Goal: Information Seeking & Learning: Learn about a topic

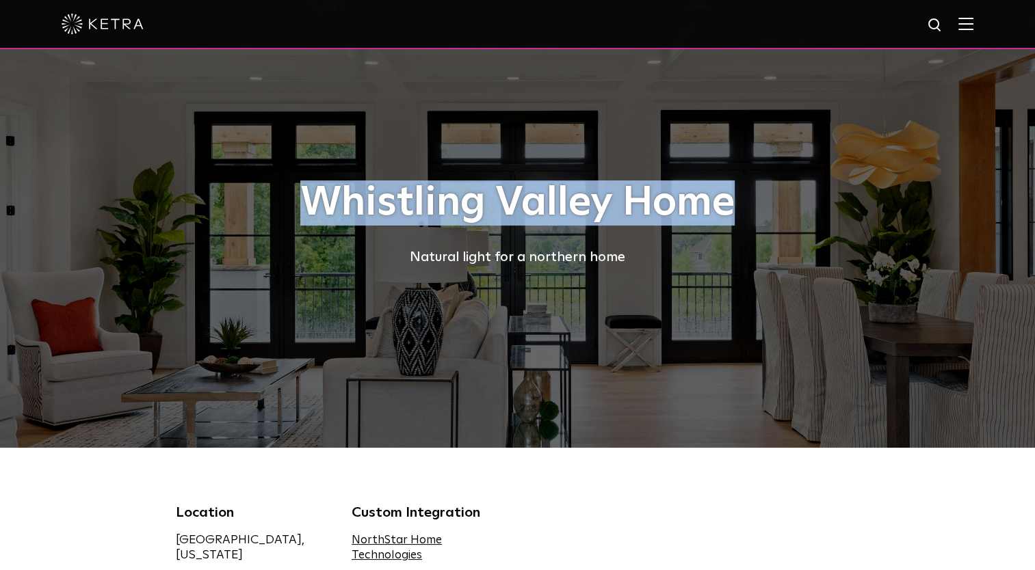
drag, startPoint x: 301, startPoint y: 204, endPoint x: 752, endPoint y: 207, distance: 451.4
click at [752, 207] on h1 "Whistling Valley Home" at bounding box center [518, 203] width 684 height 45
copy h1 "Whistling Valley Home"
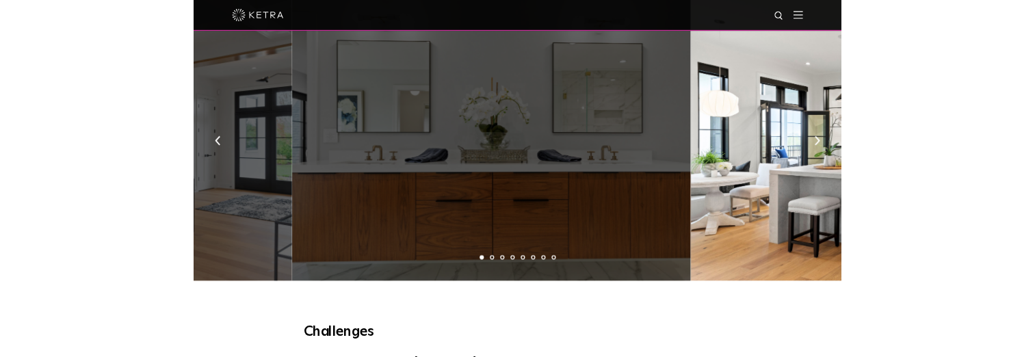
scroll to position [1037, 0]
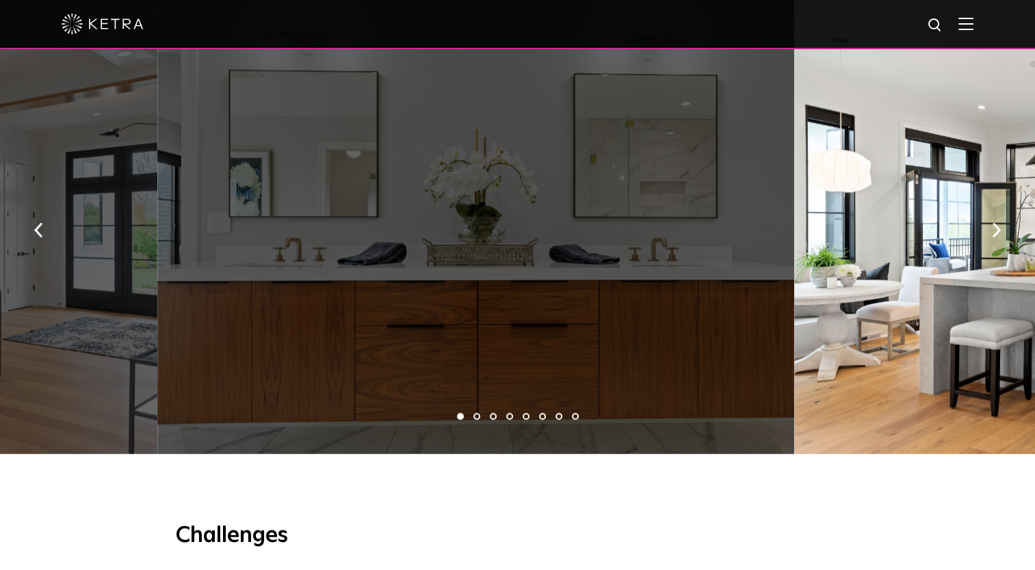
click at [460, 420] on li "1" at bounding box center [460, 416] width 7 height 7
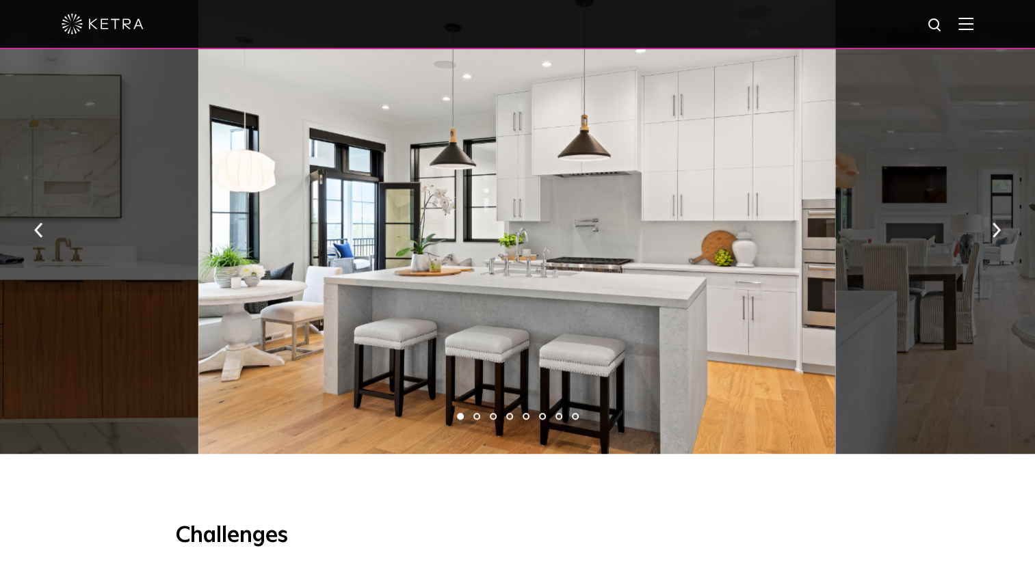
click at [477, 417] on li "2" at bounding box center [476, 416] width 7 height 7
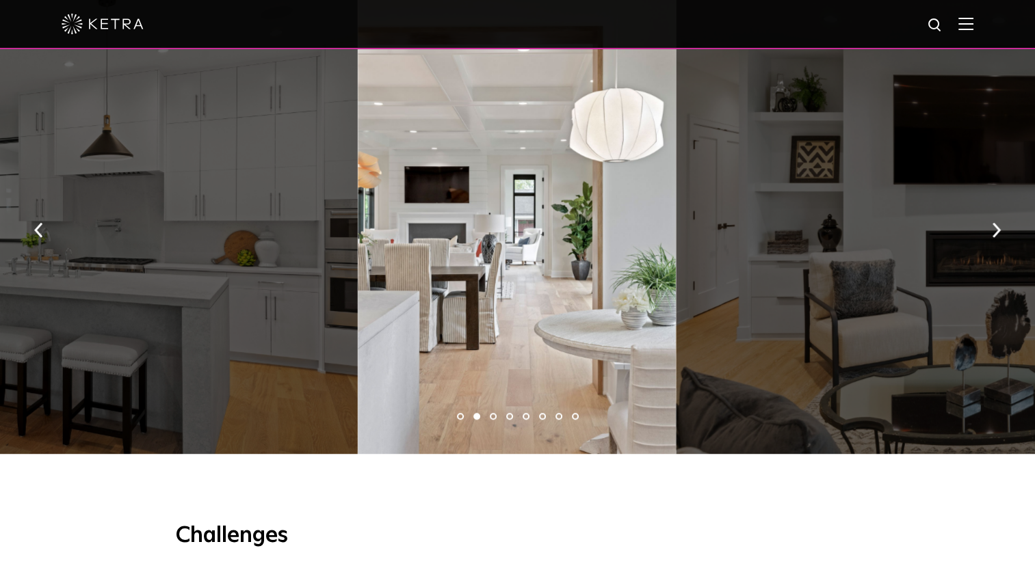
click at [472, 298] on div at bounding box center [517, 226] width 318 height 456
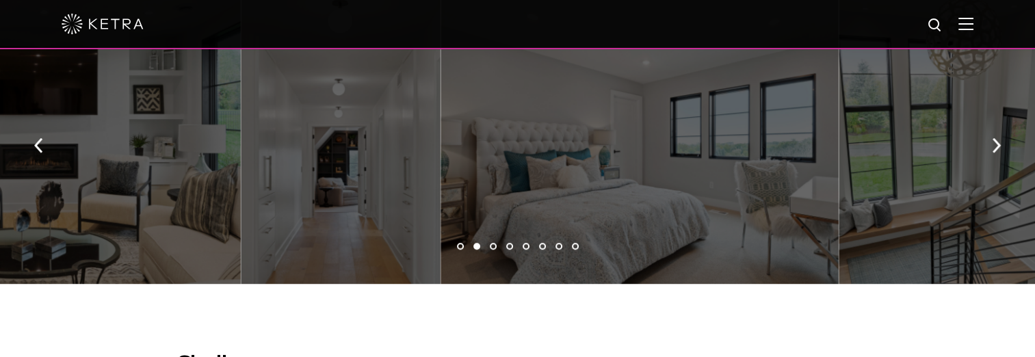
click at [458, 246] on li "1" at bounding box center [460, 246] width 7 height 7
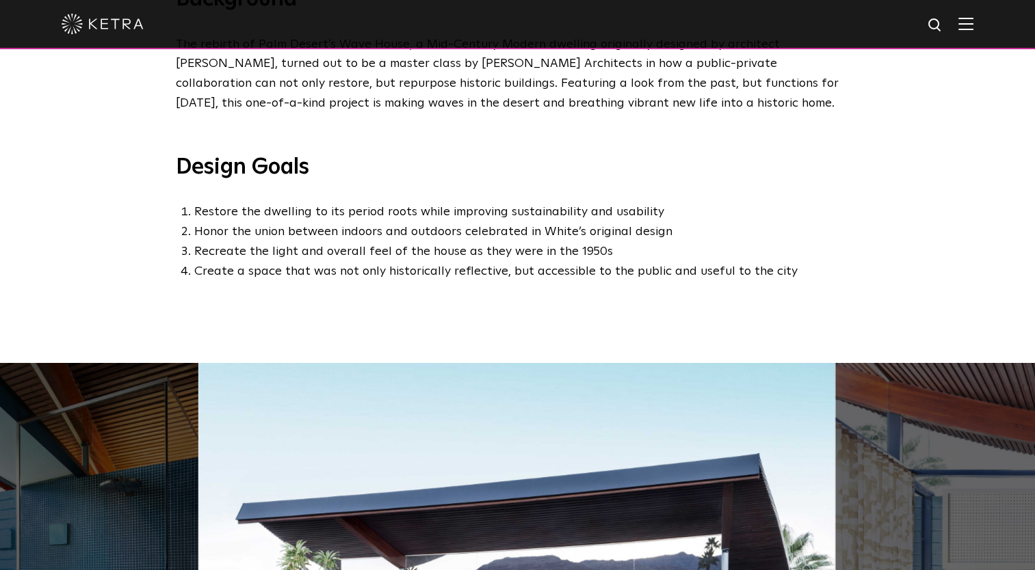
scroll to position [637, 0]
